Goal: Entertainment & Leisure: Consume media (video, audio)

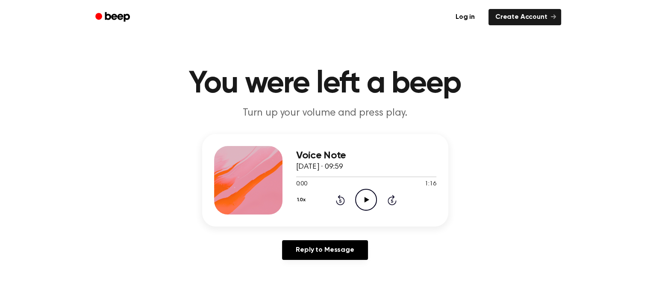
click at [360, 198] on icon "Play Audio" at bounding box center [366, 200] width 22 height 22
click at [361, 200] on icon "Play Audio" at bounding box center [366, 200] width 22 height 22
click at [363, 197] on icon "Play Audio" at bounding box center [366, 200] width 22 height 22
